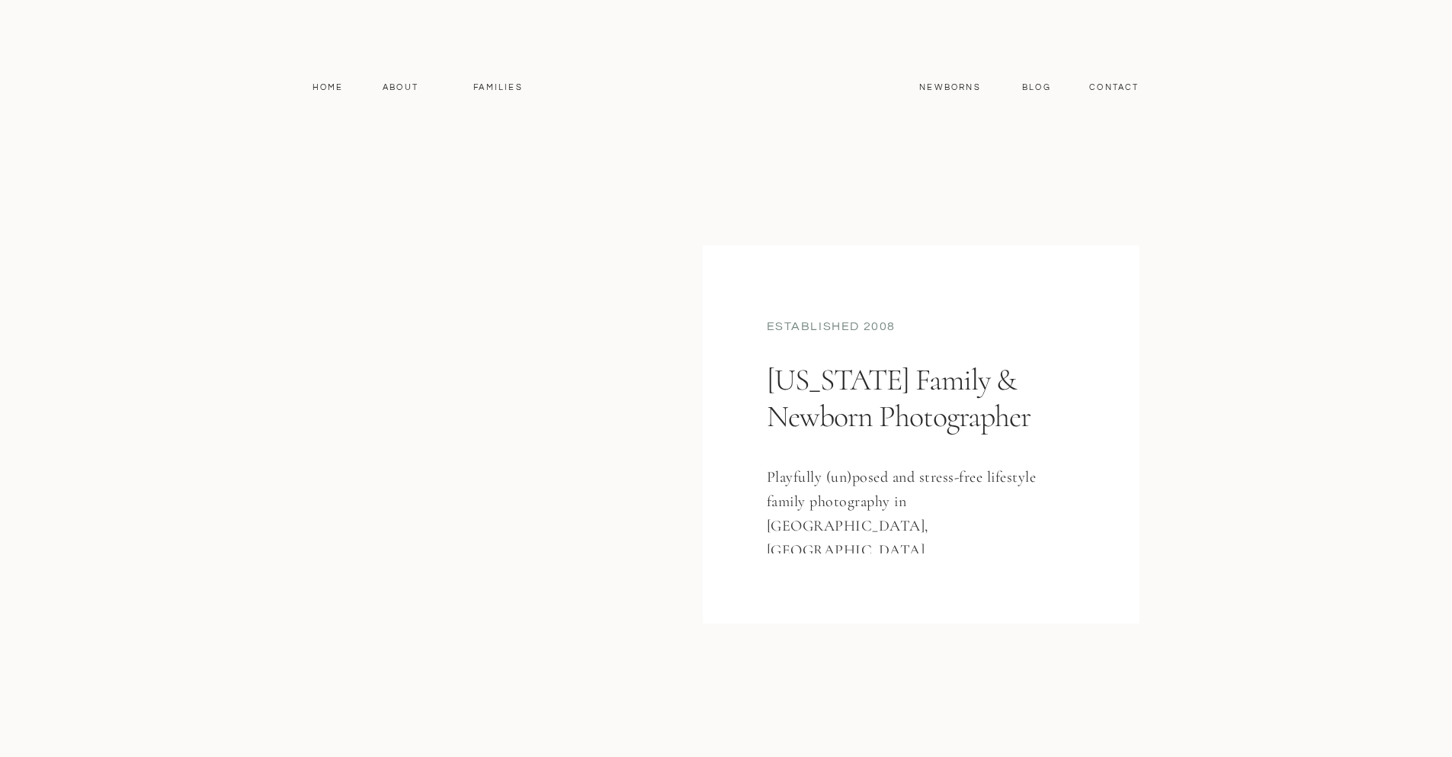
scroll to position [7536, 0]
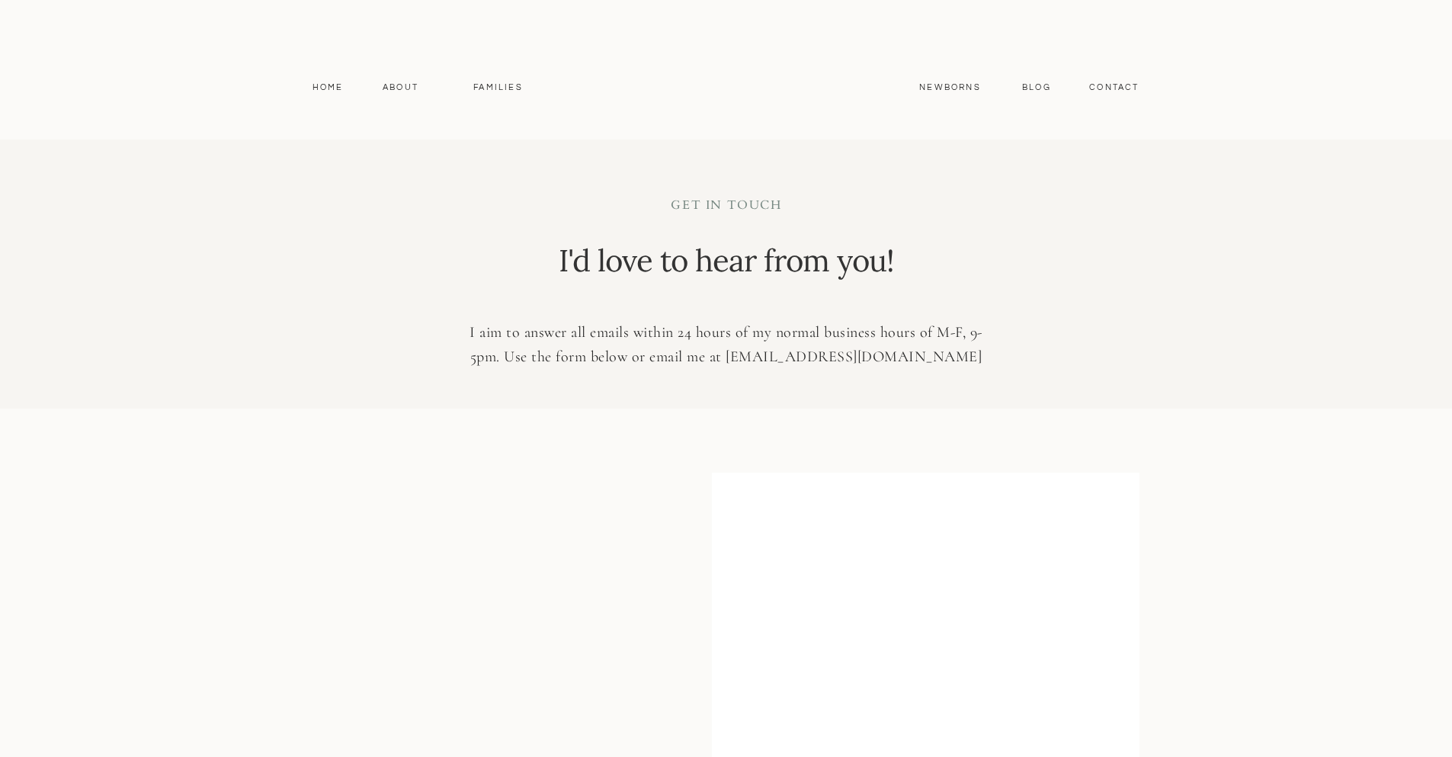
scroll to position [1120, 0]
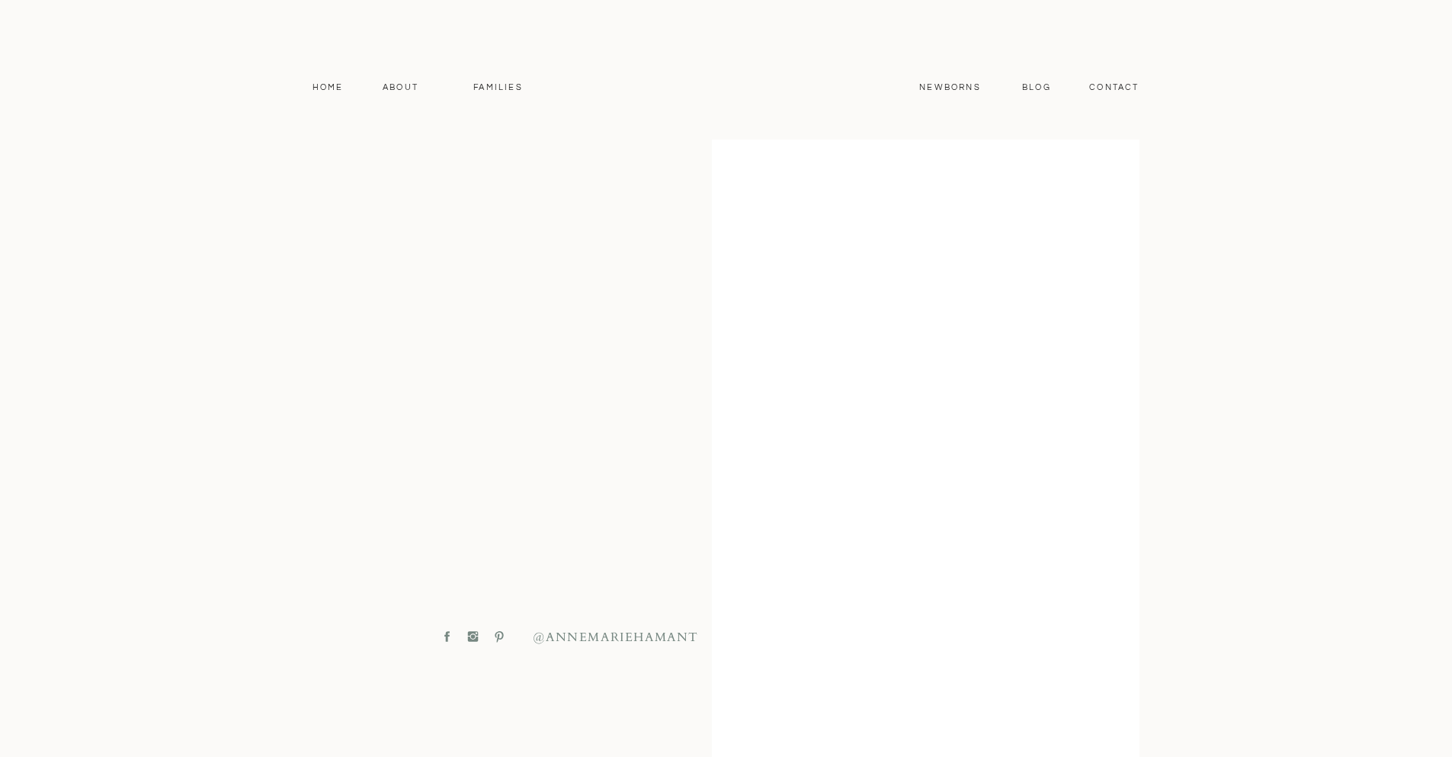
scroll to position [1120, 0]
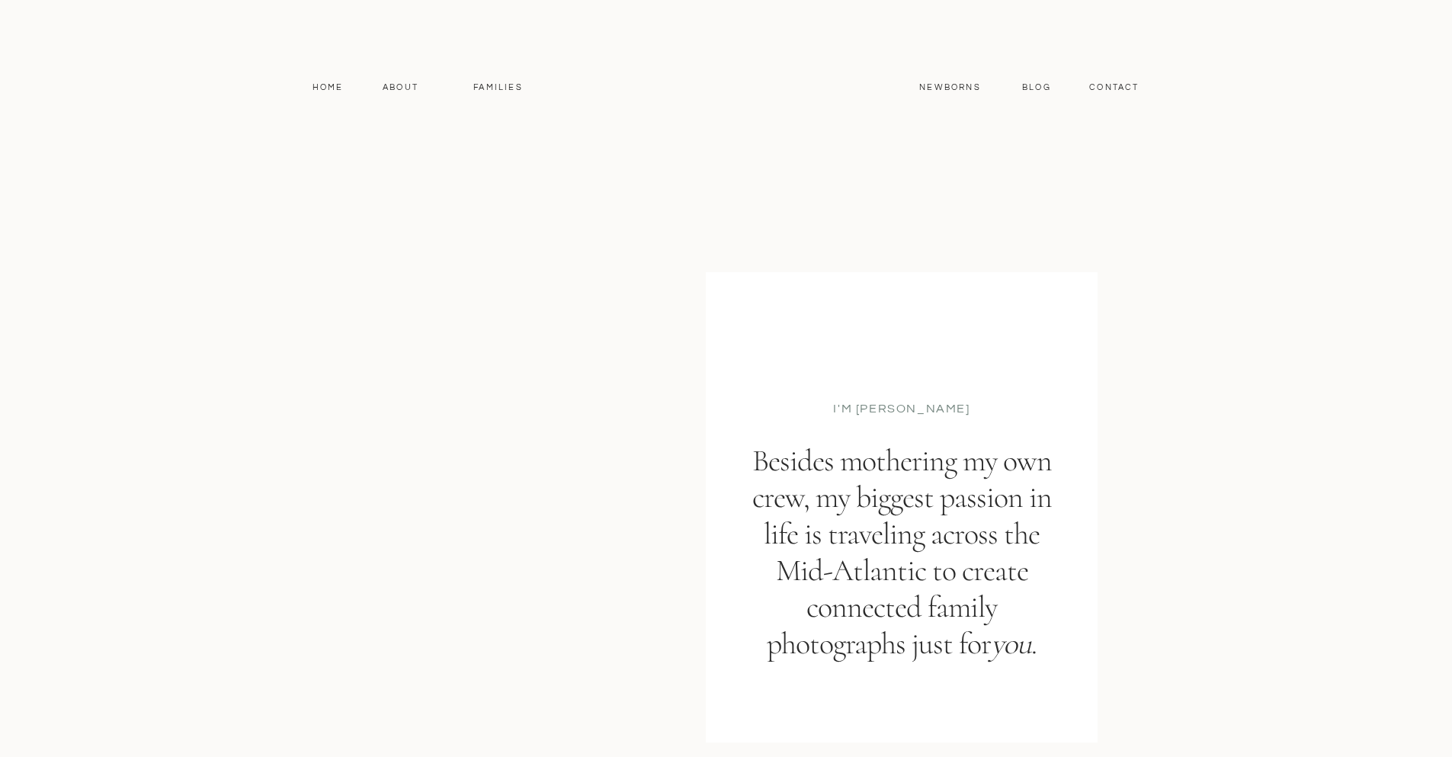
scroll to position [4087, 0]
